Goal: Task Accomplishment & Management: Manage account settings

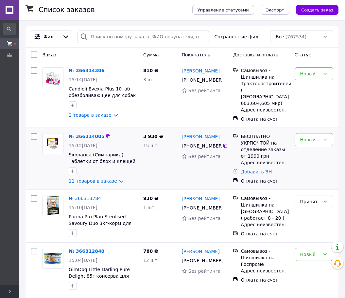
click at [84, 178] on link "11 товаров в заказе" at bounding box center [93, 180] width 48 height 5
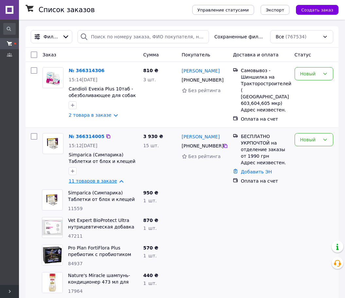
click at [79, 180] on link "11 товаров в заказе" at bounding box center [93, 180] width 48 height 5
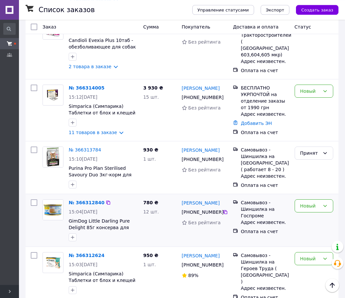
scroll to position [334, 0]
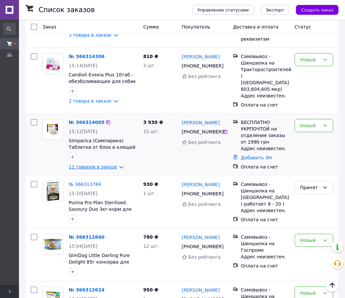
click at [111, 164] on link "11 товаров в заказе" at bounding box center [93, 166] width 48 height 5
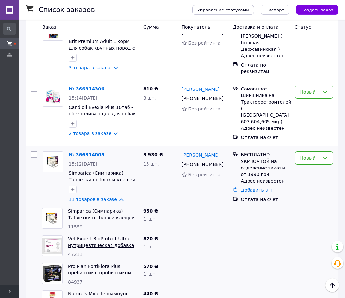
scroll to position [301, 0]
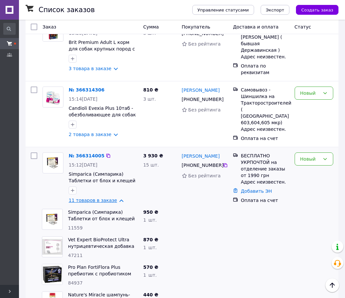
click at [92, 197] on link "11 товаров в заказе" at bounding box center [93, 199] width 48 height 5
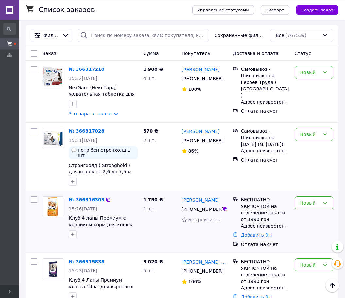
scroll to position [0, 0]
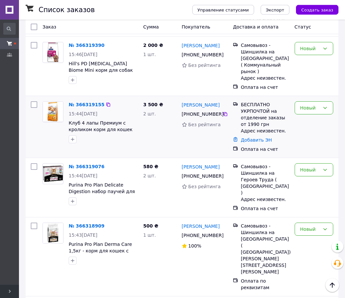
scroll to position [200, 0]
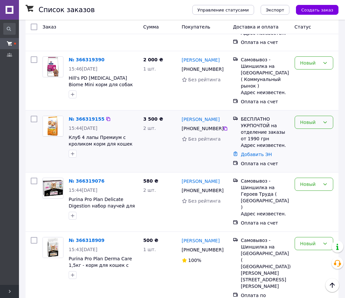
click at [322, 116] on div "Новый" at bounding box center [314, 122] width 39 height 13
click at [313, 122] on li "Принят" at bounding box center [314, 124] width 38 height 12
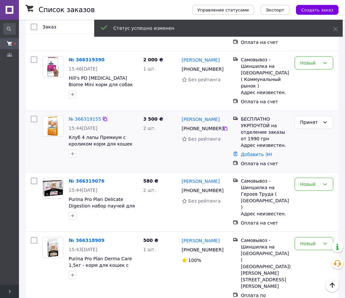
click at [103, 117] on icon at bounding box center [105, 119] width 4 height 4
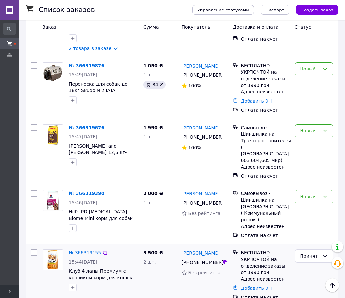
scroll to position [33, 0]
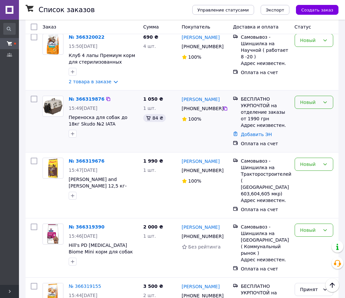
click at [314, 105] on div "Новый" at bounding box center [311, 102] width 20 height 7
click at [314, 116] on li "Принят" at bounding box center [314, 117] width 38 height 12
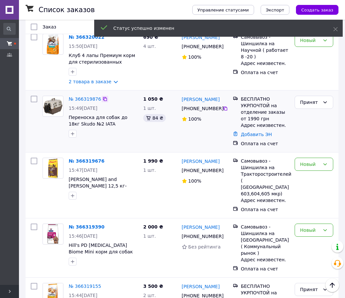
click at [102, 101] on icon at bounding box center [104, 98] width 5 height 5
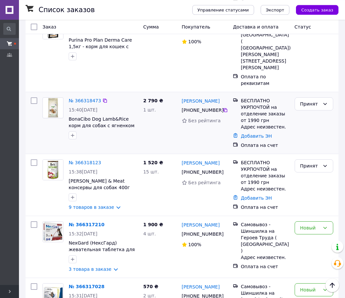
scroll to position [534, 0]
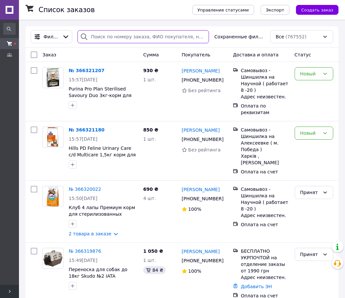
click at [108, 32] on input "search" at bounding box center [144, 36] width 132 height 13
paste input "685596851"
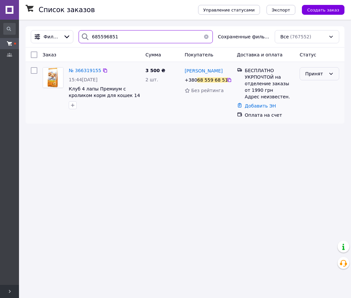
type input "685596851"
click at [311, 77] on div "Принят" at bounding box center [315, 73] width 21 height 7
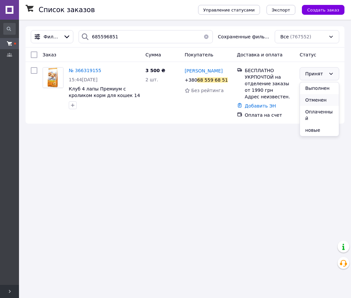
click at [314, 101] on li "Отменен" at bounding box center [319, 100] width 39 height 12
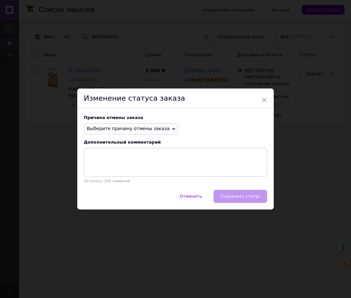
drag, startPoint x: 89, startPoint y: 128, endPoint x: 91, endPoint y: 133, distance: 5.6
click at [90, 130] on span "Выберите причину отмены заказа" at bounding box center [128, 128] width 83 height 5
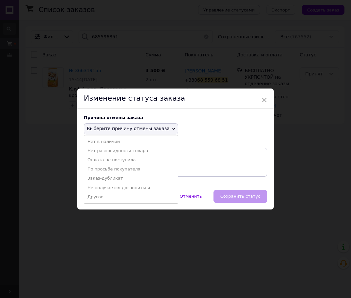
click at [94, 169] on li "По просьбе покупателя" at bounding box center [131, 168] width 94 height 9
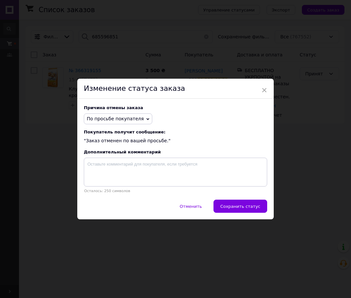
click at [244, 206] on span "Сохранить статус" at bounding box center [240, 206] width 40 height 5
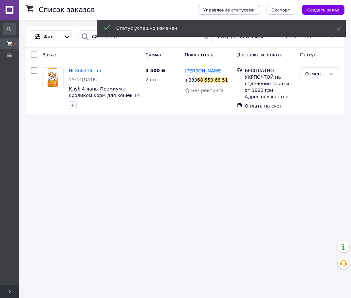
click at [207, 38] on div "Статус успешно изменен" at bounding box center [221, 29] width 249 height 19
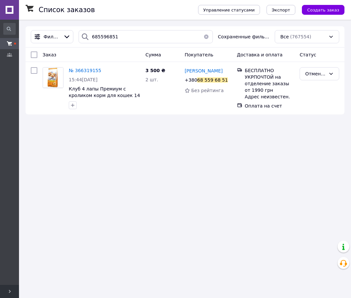
click at [206, 37] on button "button" at bounding box center [206, 36] width 13 height 13
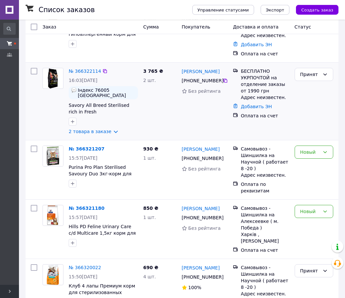
scroll to position [67, 0]
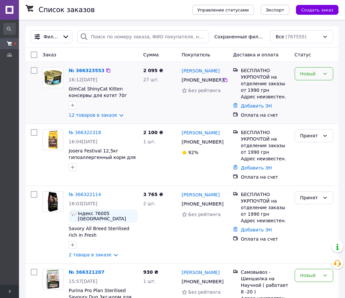
click at [305, 78] on div "Новый" at bounding box center [314, 73] width 39 height 13
click at [306, 87] on li "Принят" at bounding box center [314, 88] width 38 height 12
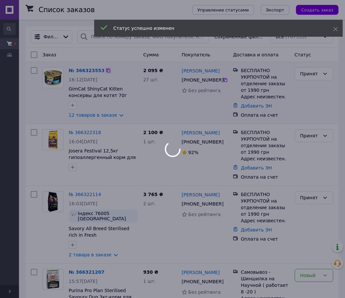
click at [104, 73] on div at bounding box center [172, 149] width 345 height 298
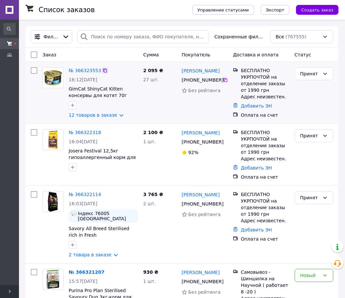
click at [103, 70] on icon at bounding box center [105, 70] width 4 height 4
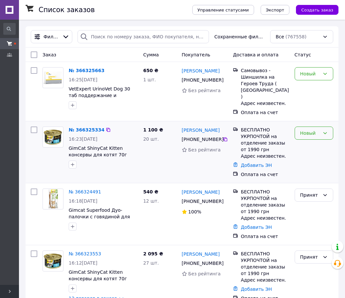
click at [315, 129] on div "Новый" at bounding box center [311, 132] width 20 height 7
click at [311, 138] on li "Принят" at bounding box center [314, 141] width 38 height 12
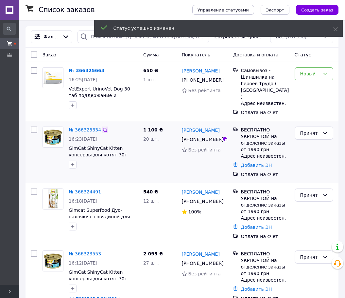
click at [102, 127] on icon at bounding box center [104, 129] width 5 height 5
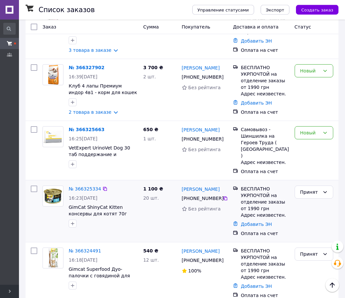
scroll to position [234, 0]
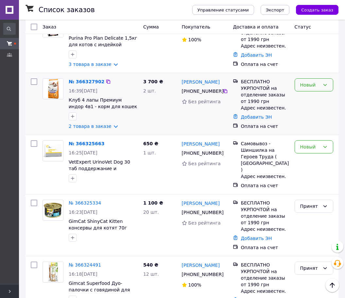
click at [328, 83] on div "Новый" at bounding box center [314, 84] width 39 height 13
click at [325, 93] on li "Принят" at bounding box center [314, 93] width 38 height 12
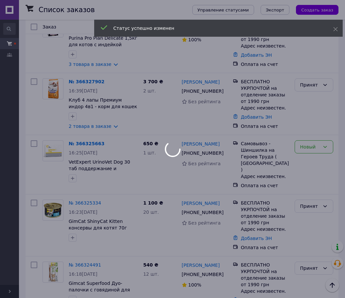
click at [102, 76] on div at bounding box center [172, 149] width 345 height 298
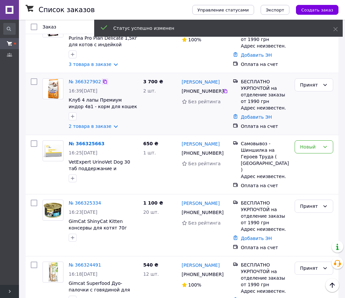
click at [103, 80] on icon at bounding box center [105, 82] width 4 height 4
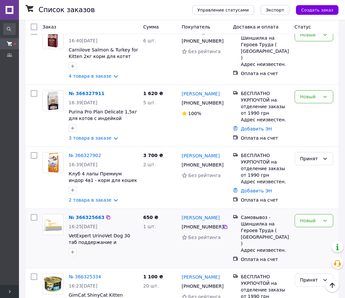
scroll to position [134, 0]
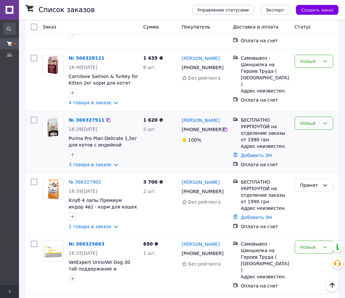
drag, startPoint x: 315, startPoint y: 112, endPoint x: 314, endPoint y: 123, distance: 10.8
click at [316, 117] on div "Новый" at bounding box center [314, 123] width 39 height 13
click at [314, 129] on li "Принят" at bounding box center [314, 131] width 38 height 12
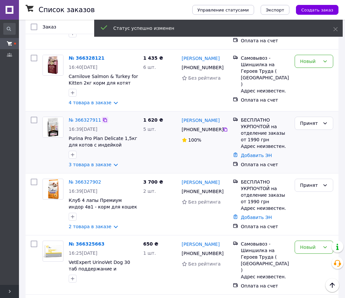
click at [102, 117] on icon at bounding box center [104, 119] width 5 height 5
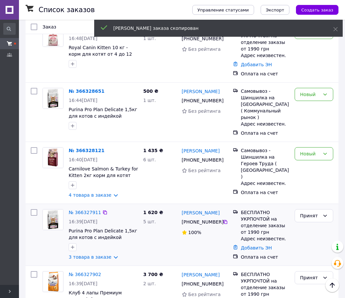
scroll to position [0, 0]
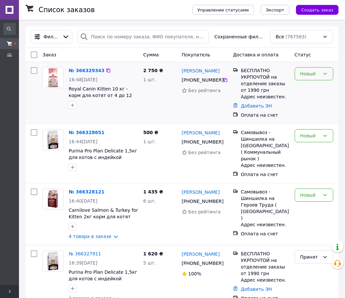
click at [308, 71] on div "Новый" at bounding box center [311, 73] width 20 height 7
click at [310, 84] on li "Принят" at bounding box center [314, 88] width 38 height 12
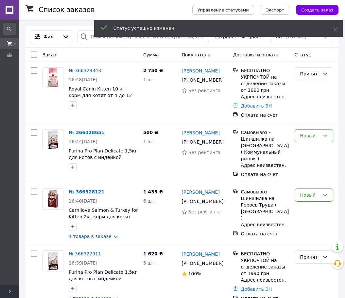
drag, startPoint x: 103, startPoint y: 71, endPoint x: 97, endPoint y: 29, distance: 42.0
click at [103, 71] on icon at bounding box center [104, 70] width 5 height 5
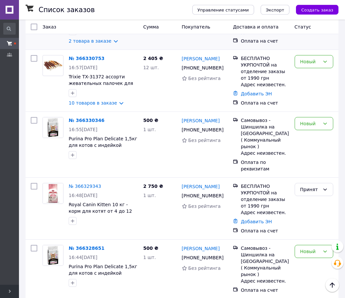
scroll to position [33, 0]
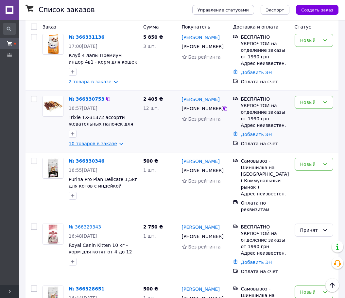
click at [95, 146] on link "10 товаров в заказе" at bounding box center [93, 143] width 48 height 5
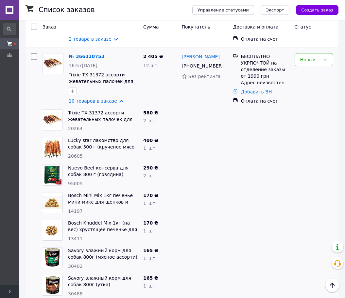
scroll to position [67, 0]
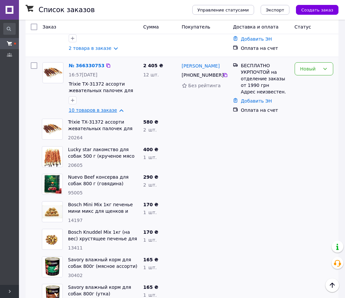
click at [87, 113] on link "10 товаров в заказе" at bounding box center [93, 109] width 48 height 5
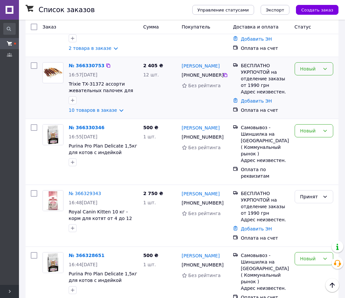
click at [325, 66] on div "Новый" at bounding box center [314, 68] width 39 height 13
click at [316, 85] on li "Принят" at bounding box center [314, 84] width 38 height 12
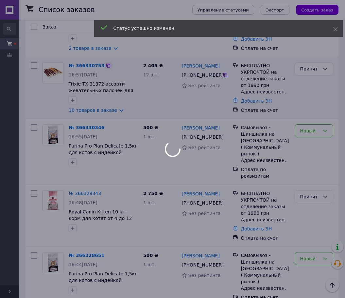
click at [104, 68] on div at bounding box center [172, 149] width 345 height 298
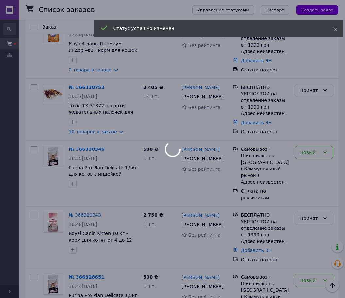
scroll to position [33, 0]
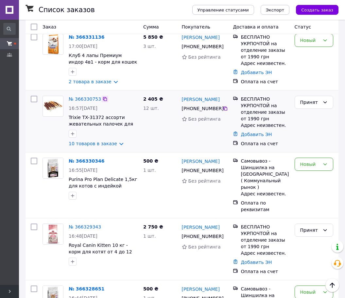
click at [102, 100] on icon at bounding box center [104, 98] width 5 height 5
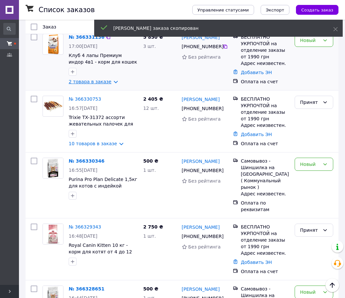
click at [105, 82] on link "2 товара в заказе" at bounding box center [90, 81] width 43 height 5
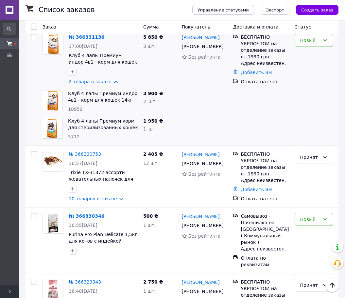
scroll to position [0, 0]
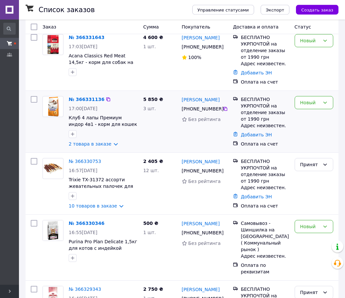
scroll to position [33, 0]
click at [92, 143] on link "2 товара в заказе" at bounding box center [90, 143] width 43 height 5
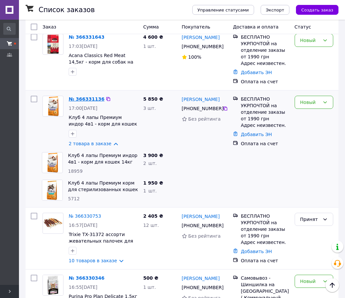
click at [92, 145] on link "2 товара в заказе" at bounding box center [90, 143] width 43 height 5
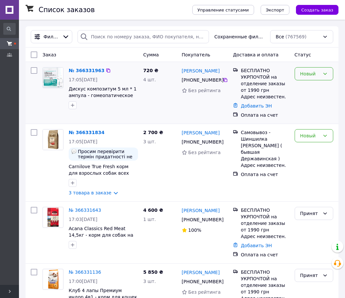
click at [322, 79] on div "Новый" at bounding box center [314, 73] width 39 height 13
click at [317, 90] on li "Принят" at bounding box center [314, 88] width 38 height 12
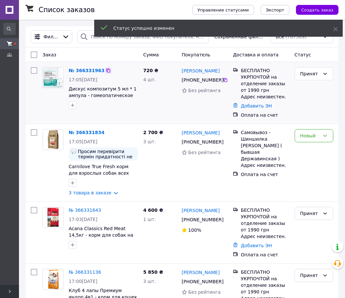
click at [106, 71] on icon at bounding box center [108, 70] width 4 height 4
